Goal: Transaction & Acquisition: Purchase product/service

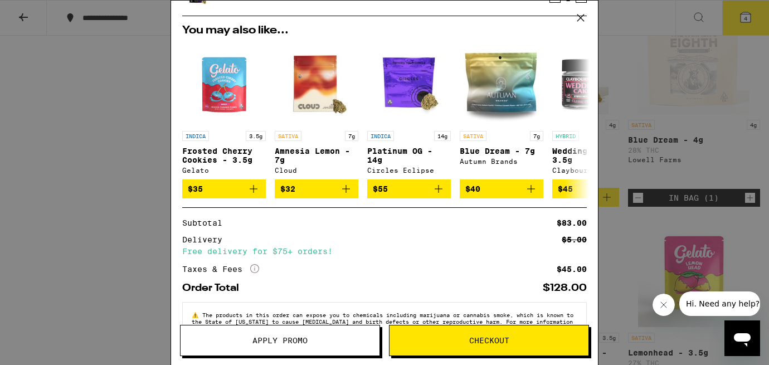
scroll to position [219, 0]
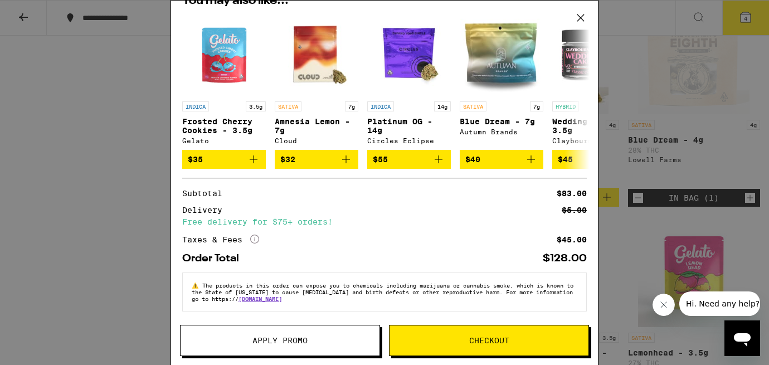
click at [423, 341] on span "Checkout" at bounding box center [488, 340] width 199 height 8
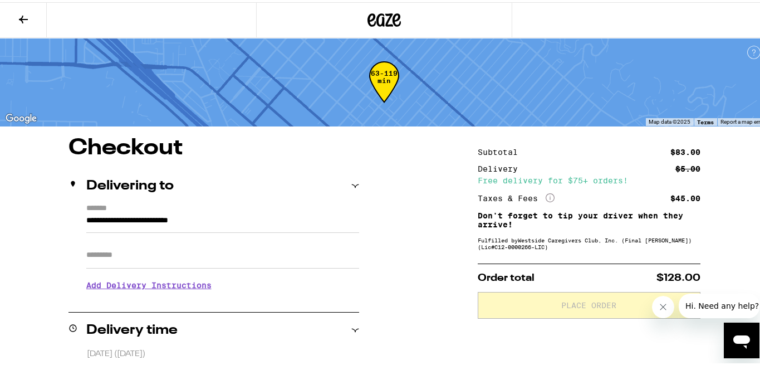
click at [151, 257] on input "Apt/Suite" at bounding box center [222, 253] width 273 height 27
type input "*****"
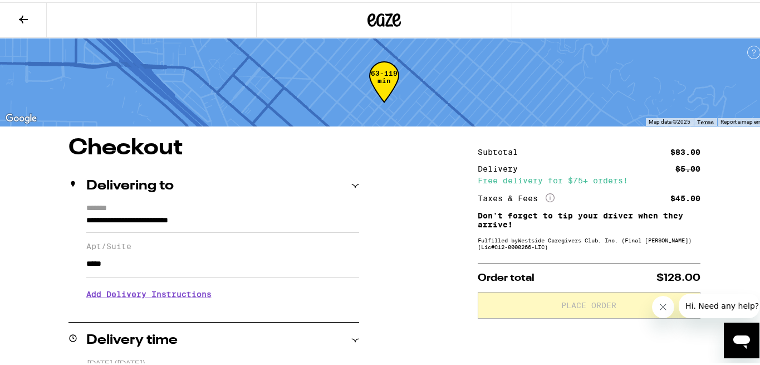
click at [159, 298] on h3 "Add Delivery Instructions" at bounding box center [222, 292] width 273 height 26
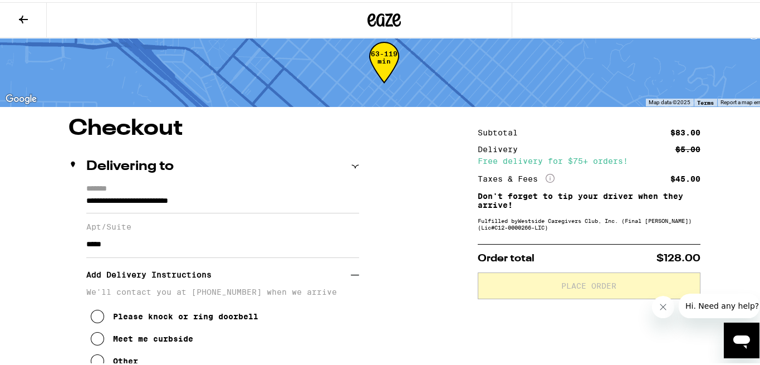
scroll to position [38, 0]
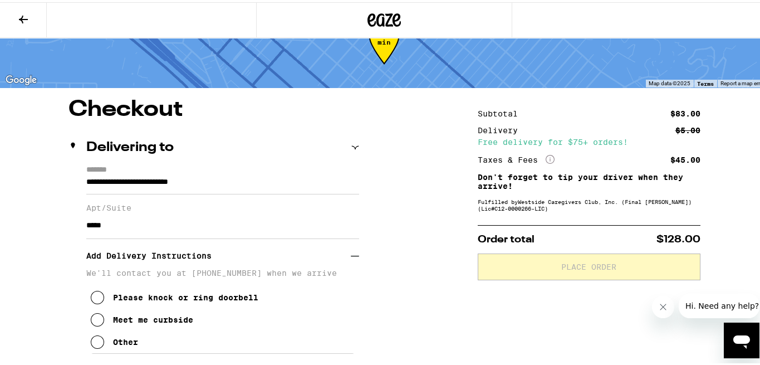
click at [97, 299] on icon at bounding box center [97, 295] width 13 height 13
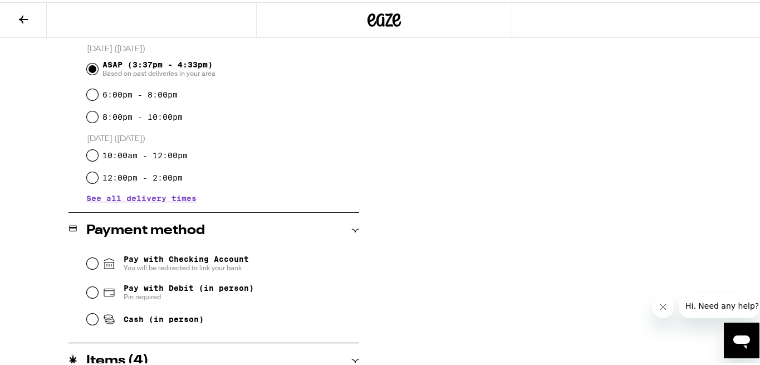
scroll to position [402, 0]
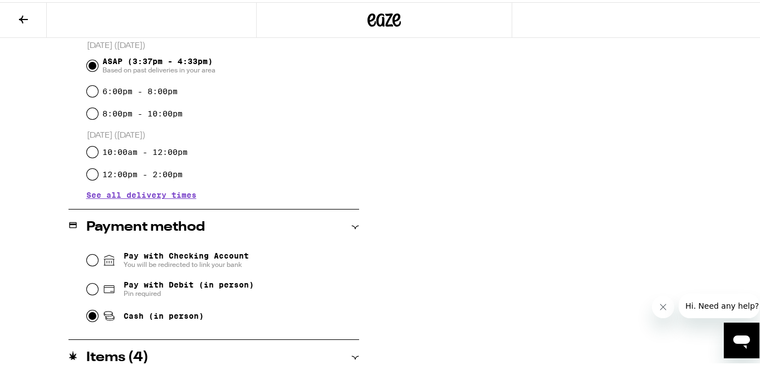
click at [92, 316] on input "Cash (in person)" at bounding box center [92, 313] width 11 height 11
radio input "true"
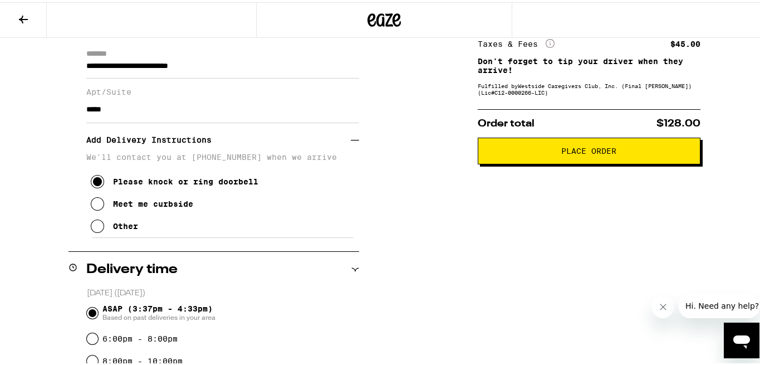
scroll to position [158, 0]
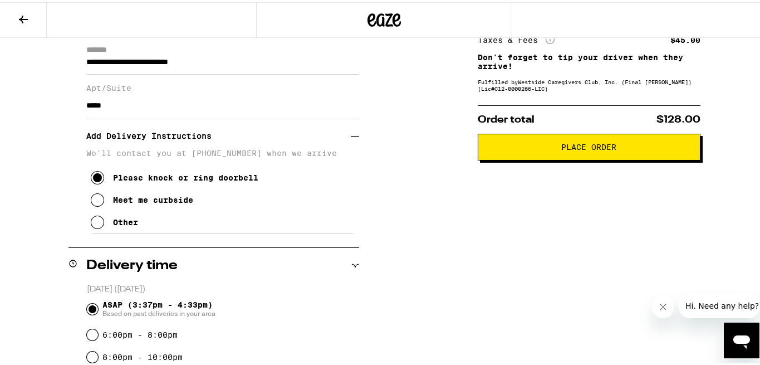
click at [538, 149] on span "Place Order" at bounding box center [589, 145] width 204 height 8
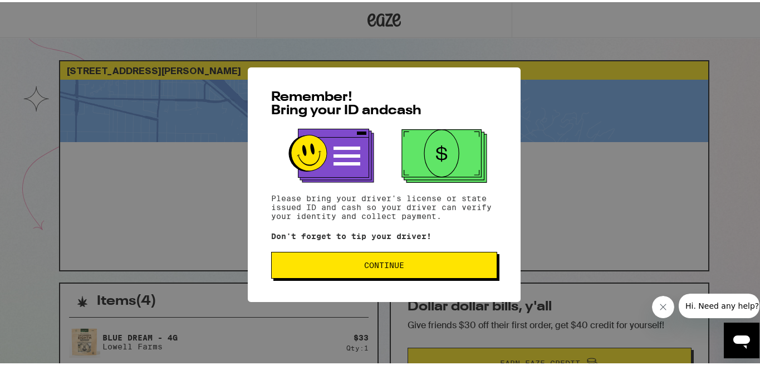
click at [364, 266] on span "Continue" at bounding box center [384, 263] width 40 height 8
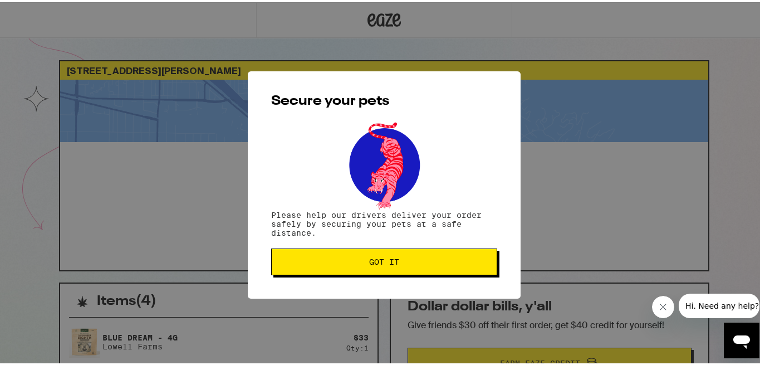
click at [361, 266] on button "Got it" at bounding box center [384, 259] width 226 height 27
